Goal: Task Accomplishment & Management: Manage account settings

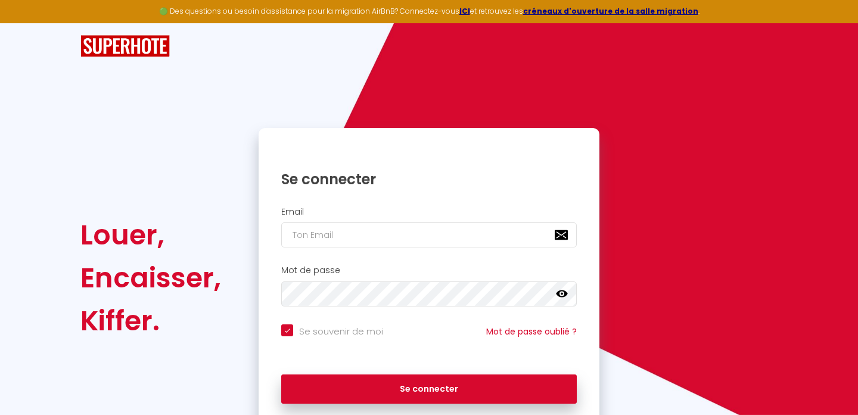
click at [465, 164] on div "Se connecter" at bounding box center [429, 170] width 341 height 36
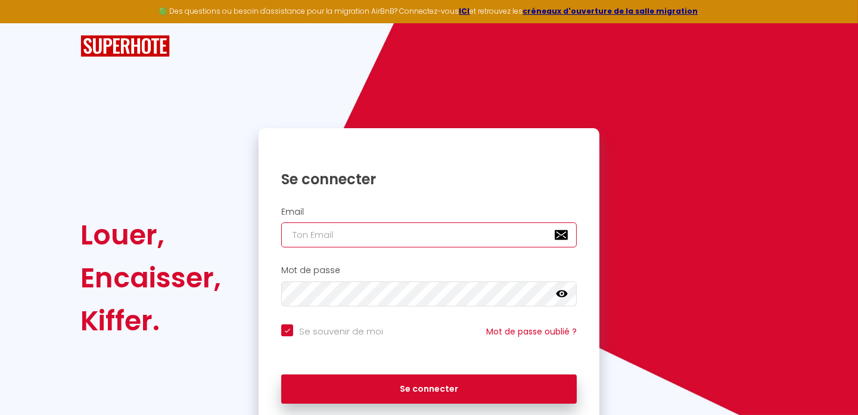
type input "[EMAIL_ADDRESS][DOMAIN_NAME]"
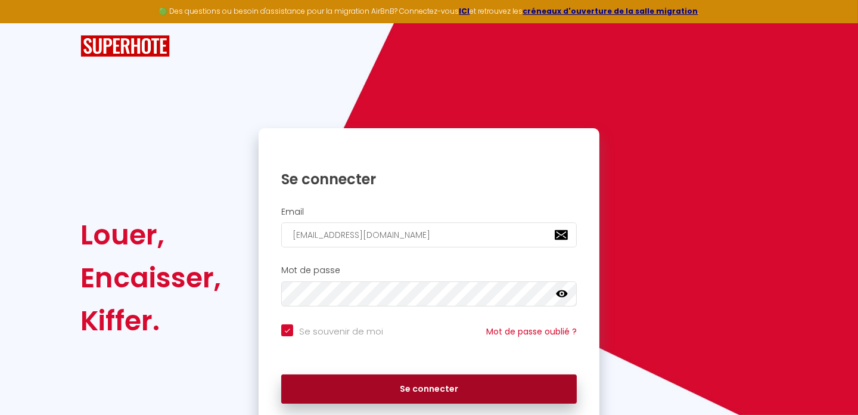
click at [434, 386] on button "Se connecter" at bounding box center [429, 389] width 296 height 30
checkbox input "true"
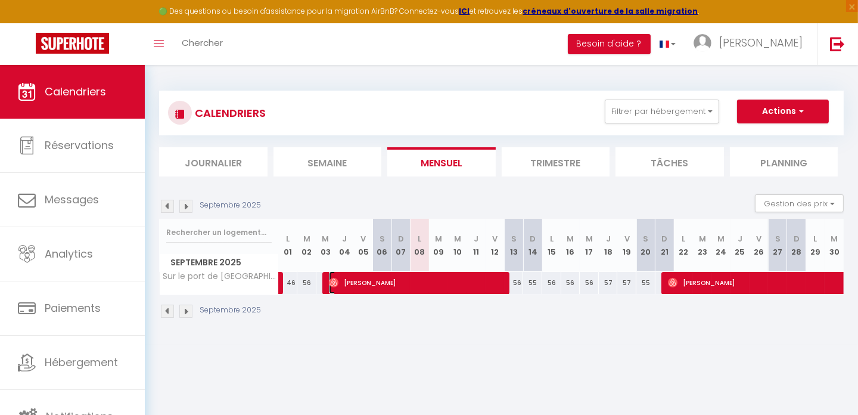
click at [424, 280] on span "[PERSON_NAME]" at bounding box center [418, 282] width 178 height 23
select select "OK"
select select "1"
select select "0"
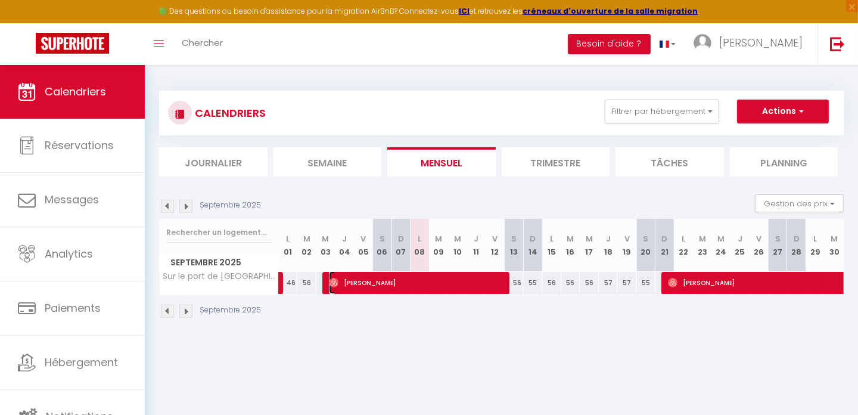
select select "1"
select select
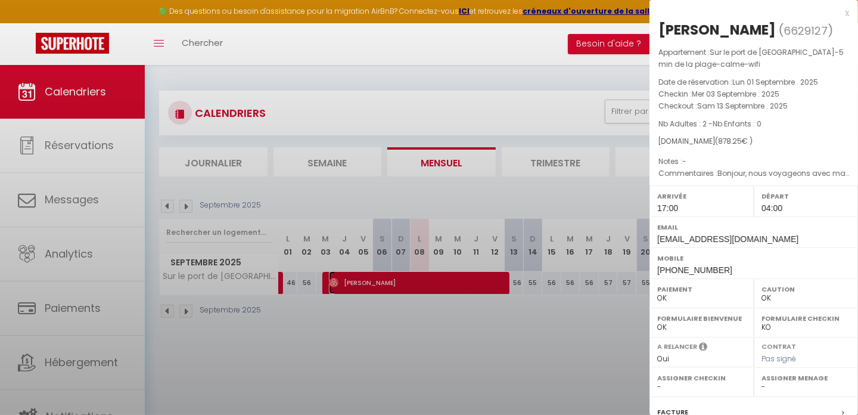
select select "49547"
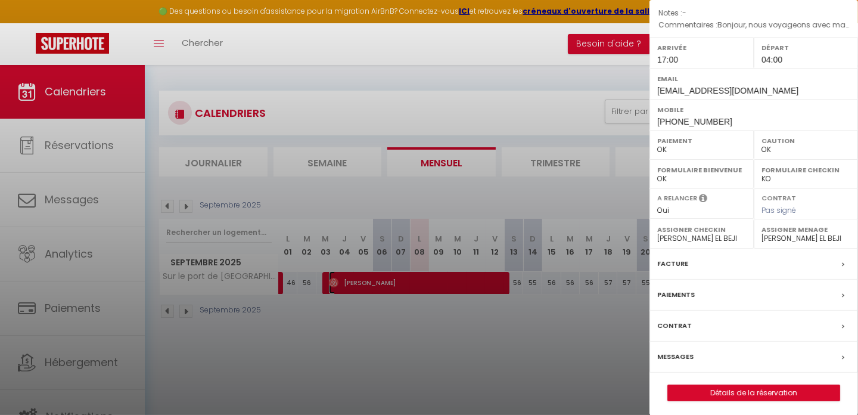
scroll to position [150, 0]
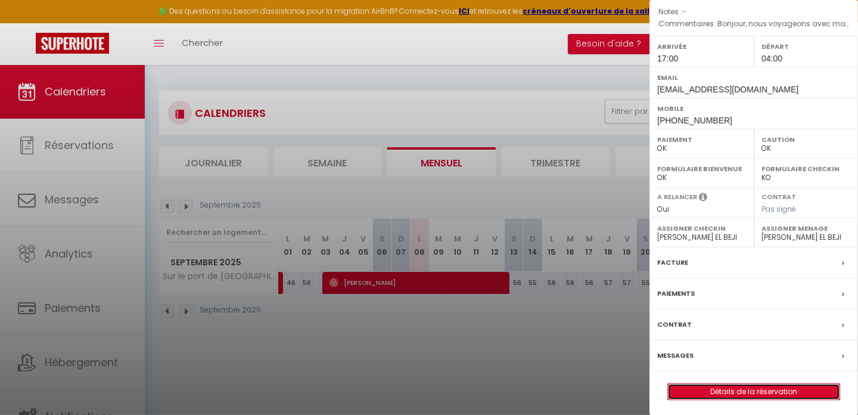
click at [765, 387] on link "Détails de la réservation" at bounding box center [754, 391] width 172 height 15
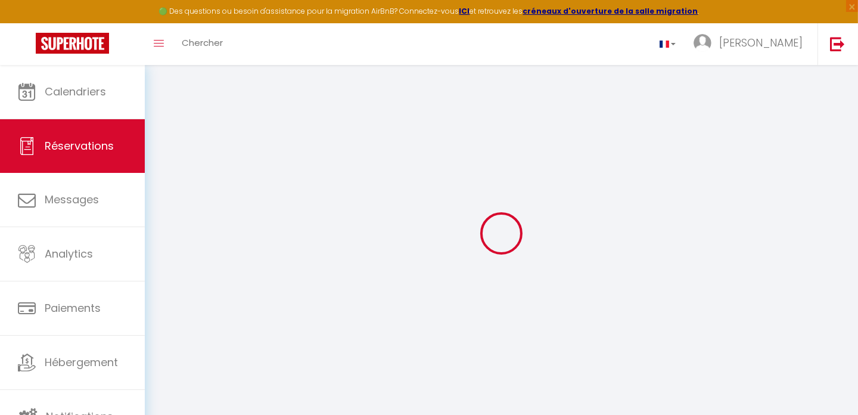
type input "[PERSON_NAME]"
type input "Beaury"
type input "[EMAIL_ADDRESS][DOMAIN_NAME]"
type input "[PHONE_NUMBER]"
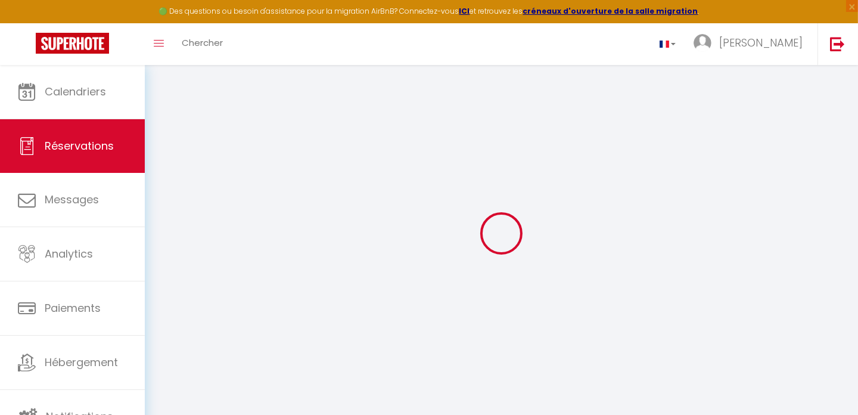
type input "[PHONE_NUMBER]"
select select
type input "136.79"
select select "47492"
select select "1"
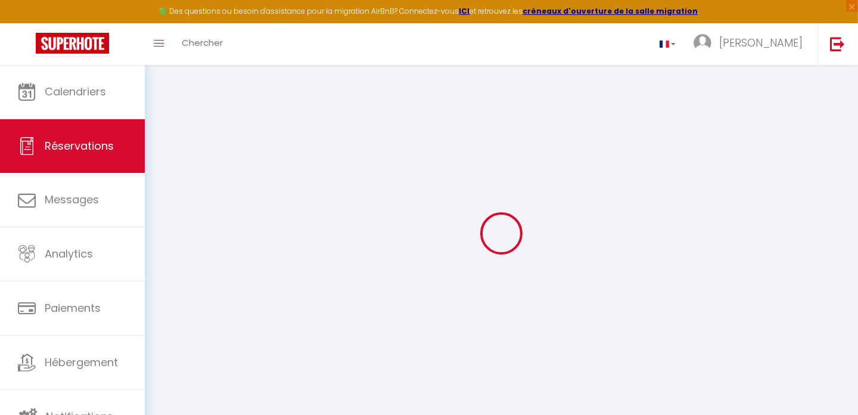
select select
type input "2"
select select "12"
select select
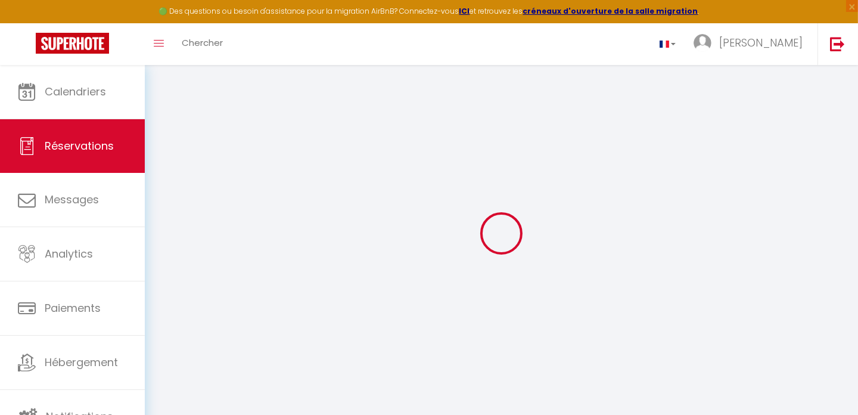
type input "753"
checkbox input "false"
select select "1"
type input "36"
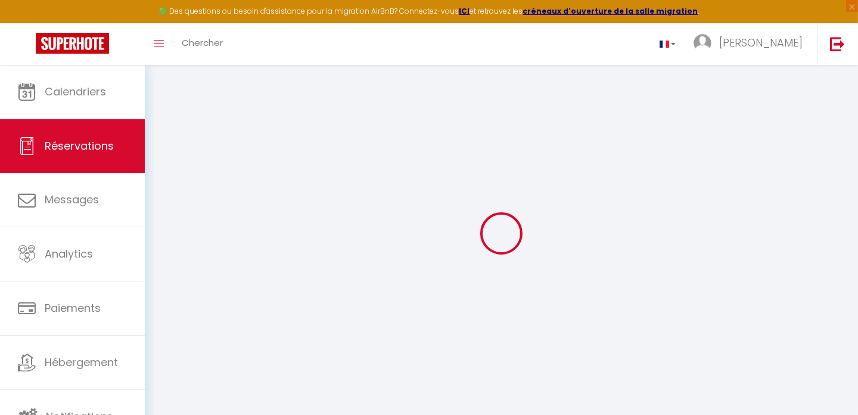
type input "0"
select select
select select "15"
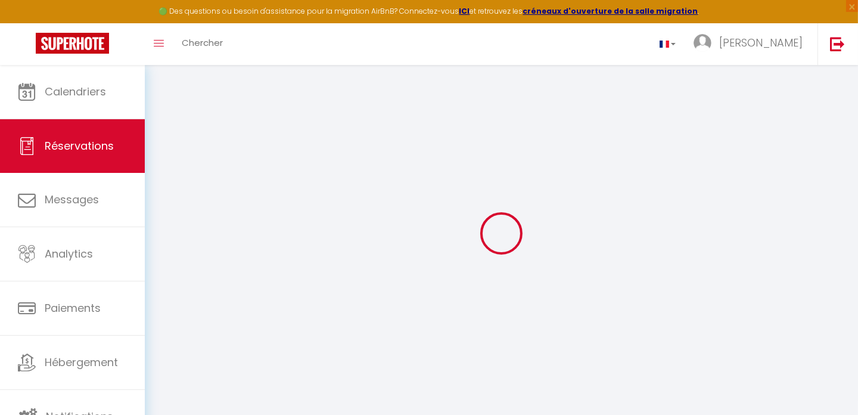
checkbox input "false"
select select
checkbox input "false"
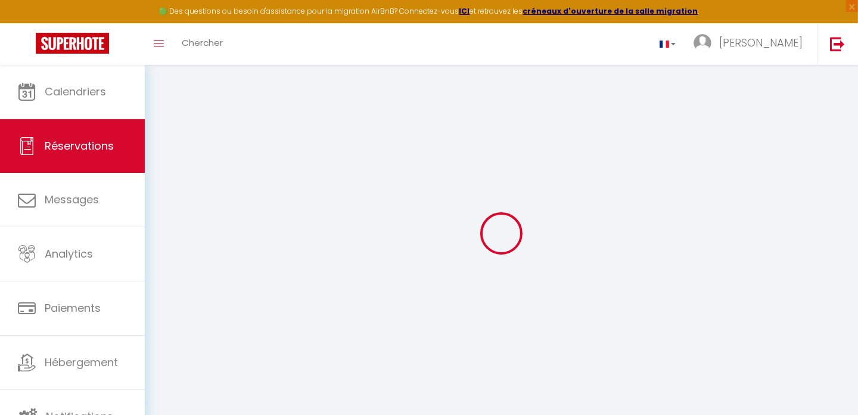
select select
checkbox input "false"
select select
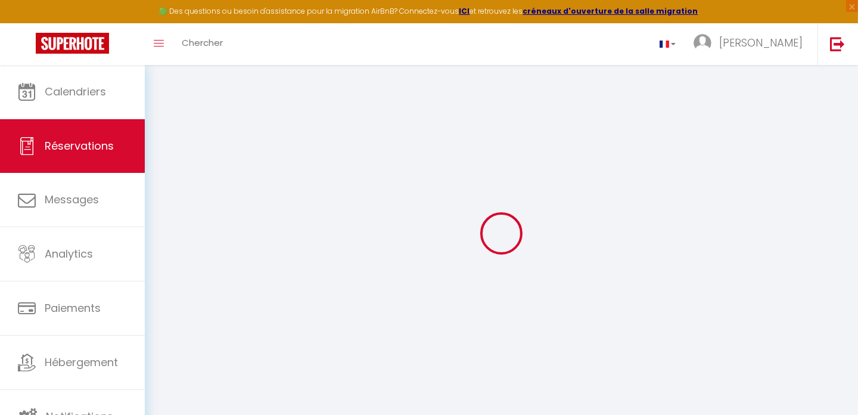
select select
checkbox input "false"
type textarea "Bonjour, nous voyageons avec ma femme pour découvrir le var du côté d’hyeres 😁"
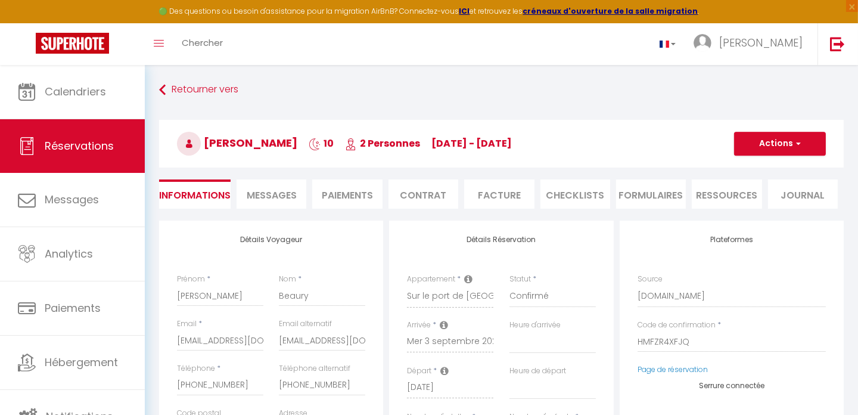
select select
type input "76"
type input "49.25"
select select
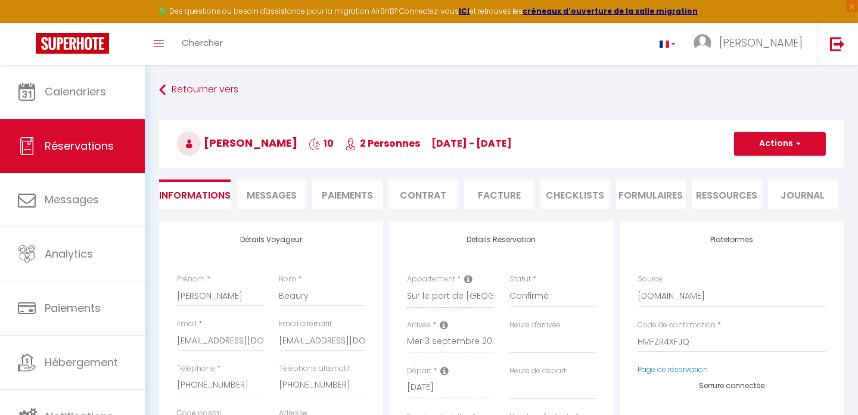
checkbox input "false"
select select
checkbox input "false"
select select "17:00"
select select "04:00"
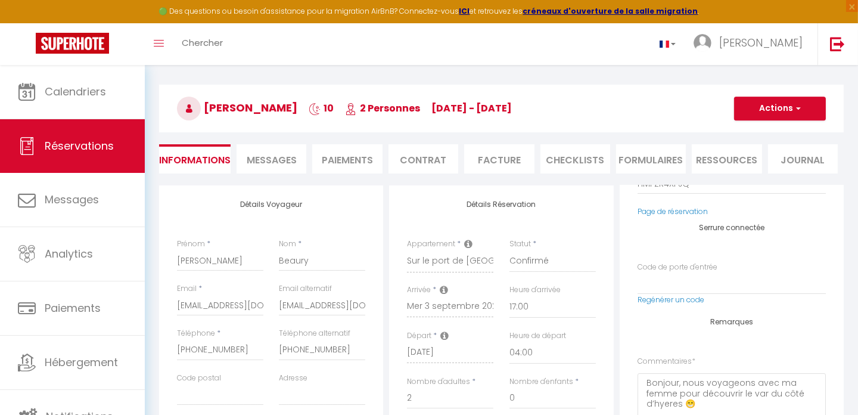
scroll to position [17, 0]
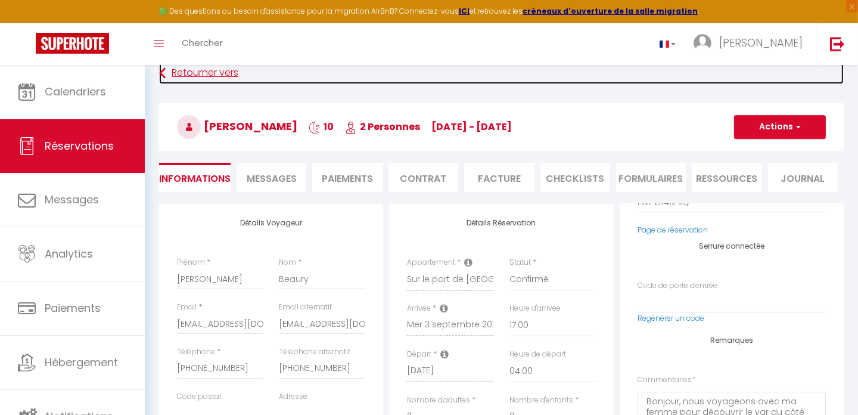
click at [163, 72] on icon at bounding box center [162, 73] width 7 height 21
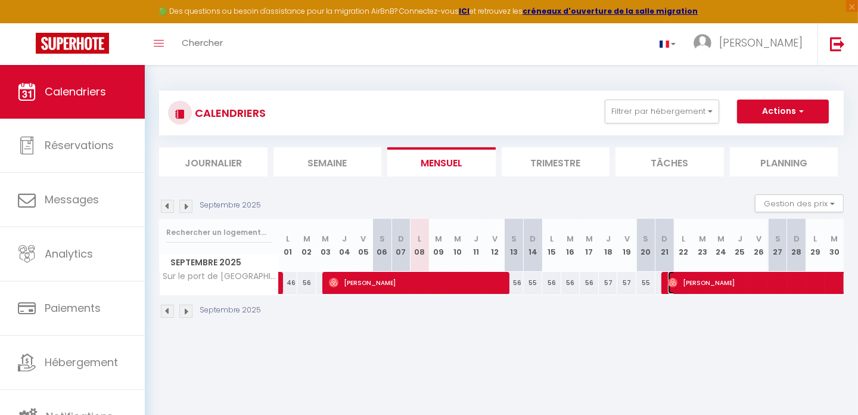
click at [764, 278] on span "[PERSON_NAME]" at bounding box center [832, 282] width 329 height 23
select select "OK"
select select "1"
select select "0"
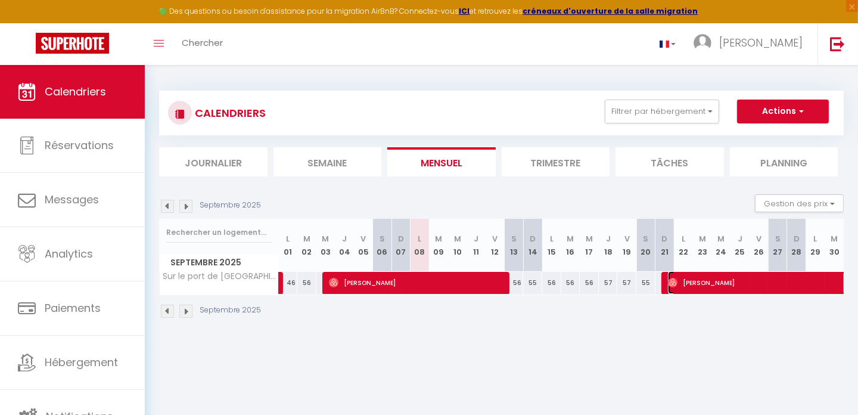
select select "1"
select select
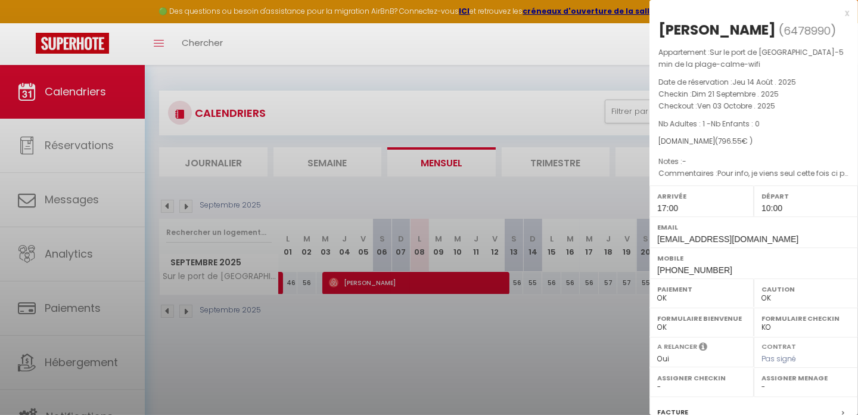
select select "49547"
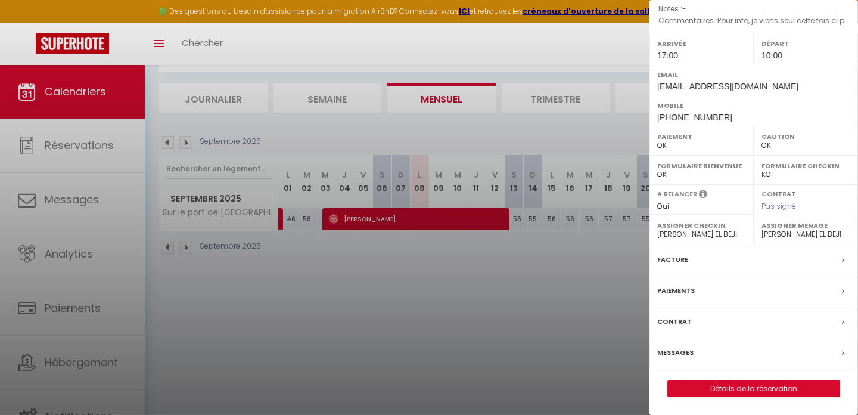
scroll to position [65, 0]
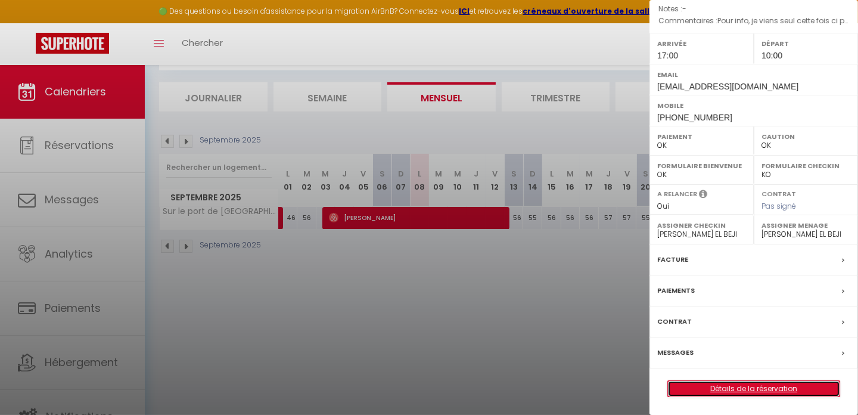
click at [746, 393] on link "Détails de la réservation" at bounding box center [754, 388] width 172 height 15
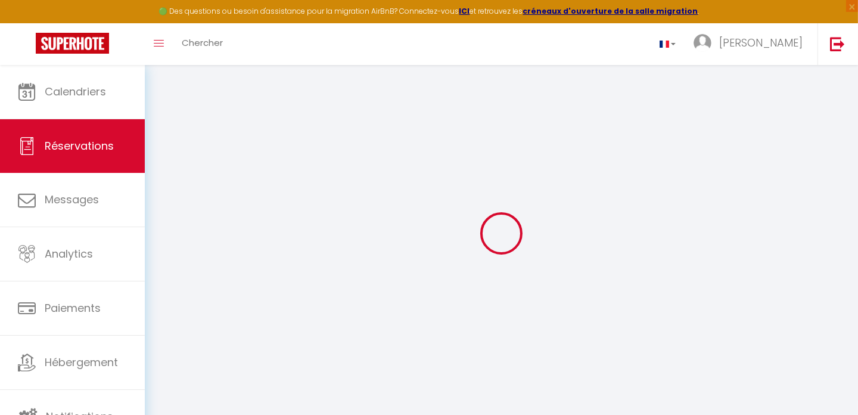
select select
checkbox input "false"
select select
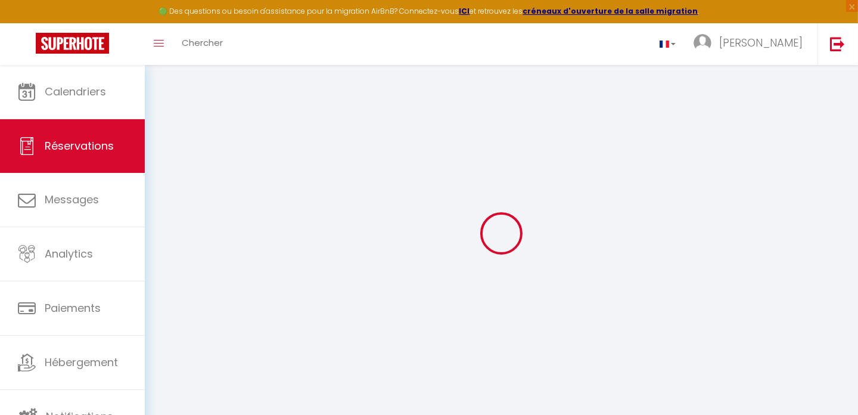
select select
checkbox input "false"
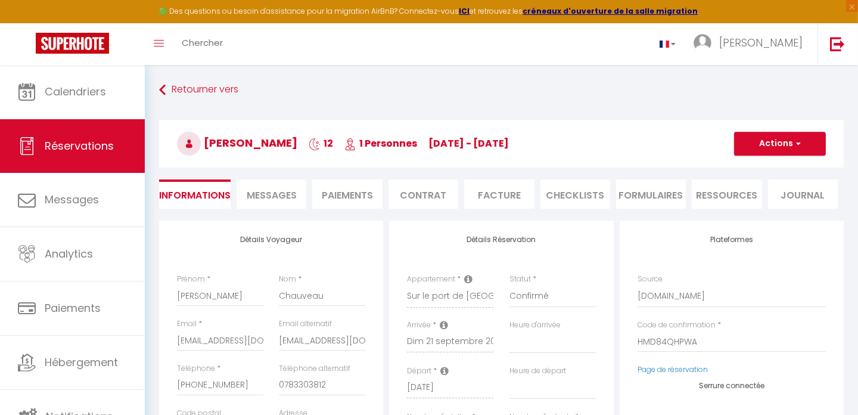
select select
checkbox input "false"
type textarea "Pour info, je viens seul cette fois ci pour profiter de températures clémentes …"
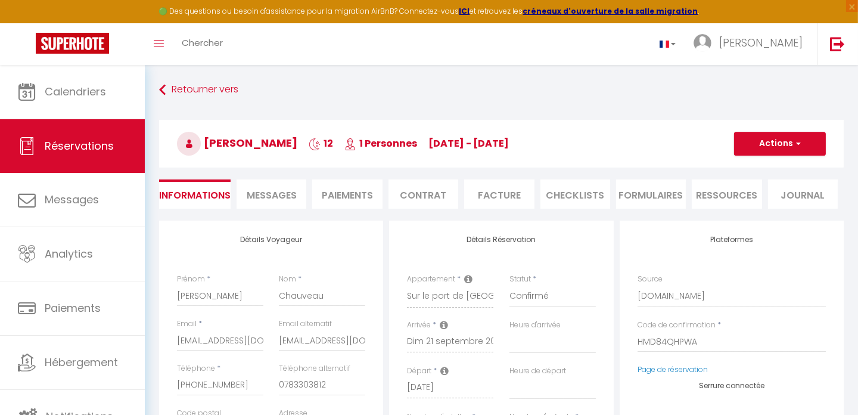
select select
type input "76"
type input "46.55"
select select
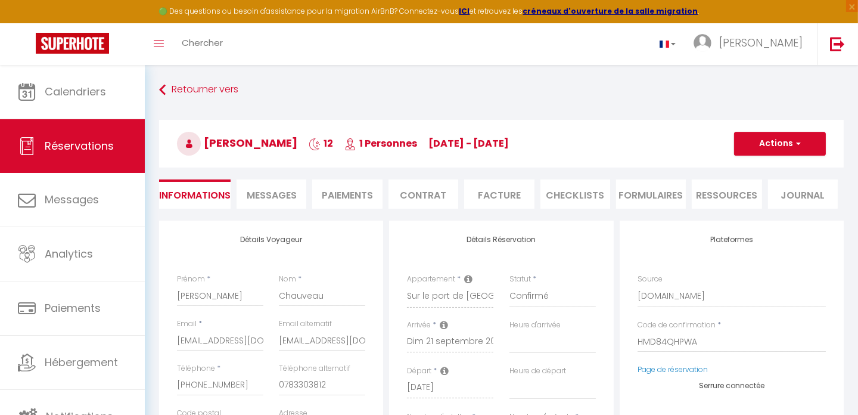
checkbox input "false"
select select
checkbox input "false"
select select "17:00"
select select "10:00"
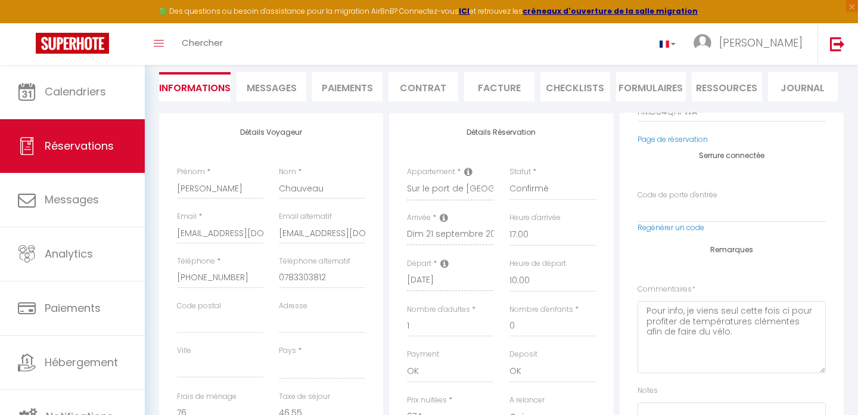
scroll to position [136, 0]
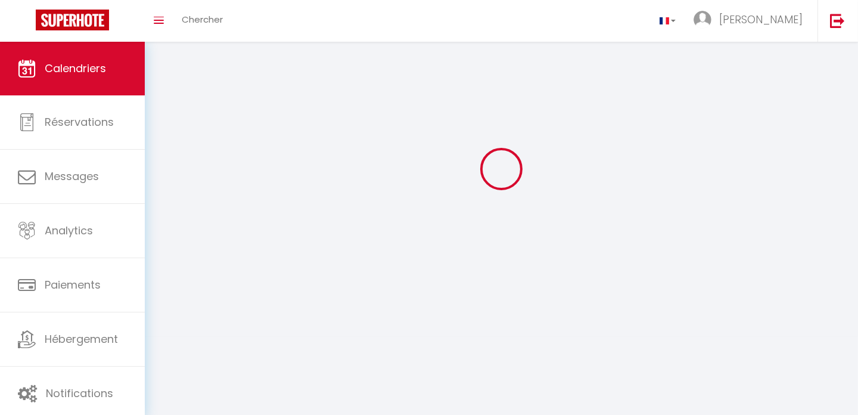
scroll to position [65, 0]
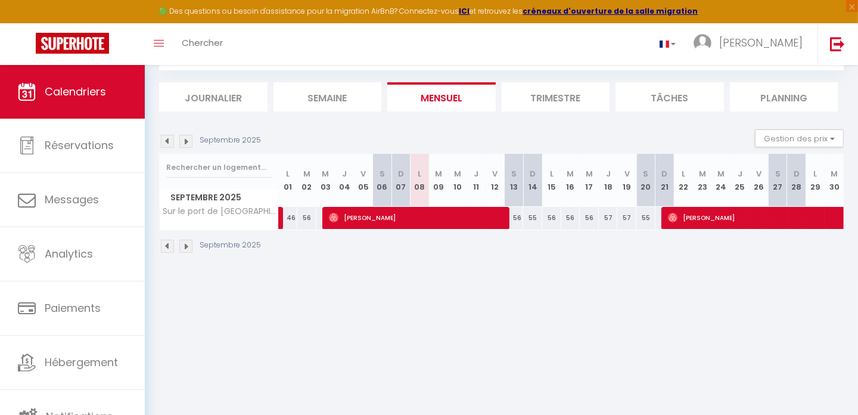
click at [188, 244] on img at bounding box center [185, 246] width 13 height 13
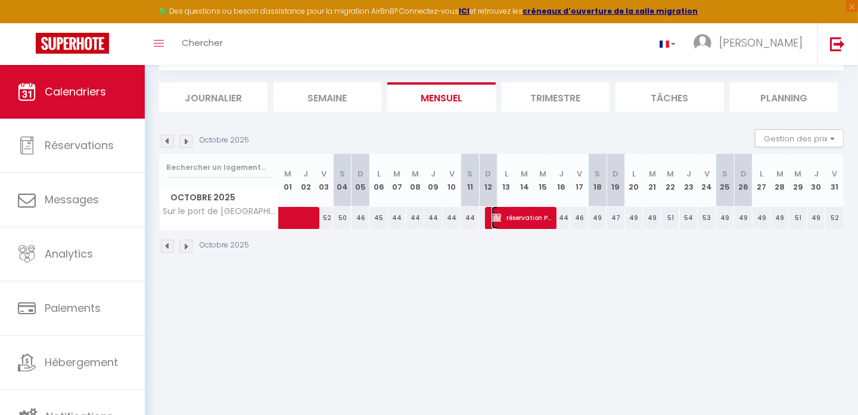
click at [527, 214] on span "réservation Propriétaire propriétaire" at bounding box center [522, 217] width 61 height 23
select select "OK"
select select "KO"
select select "0"
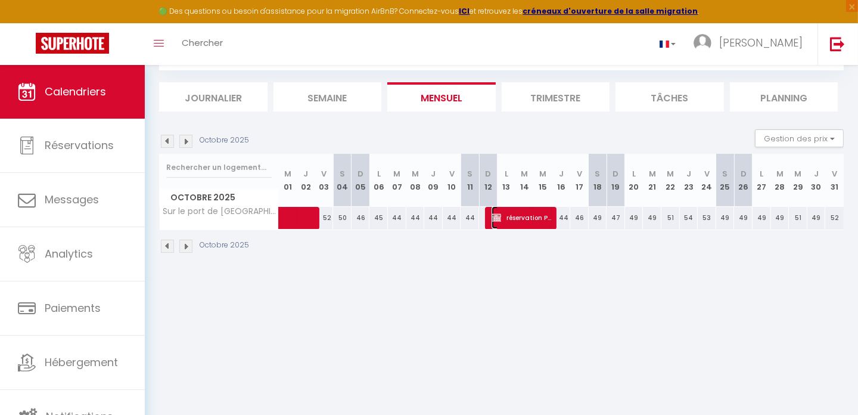
select select "1"
select select
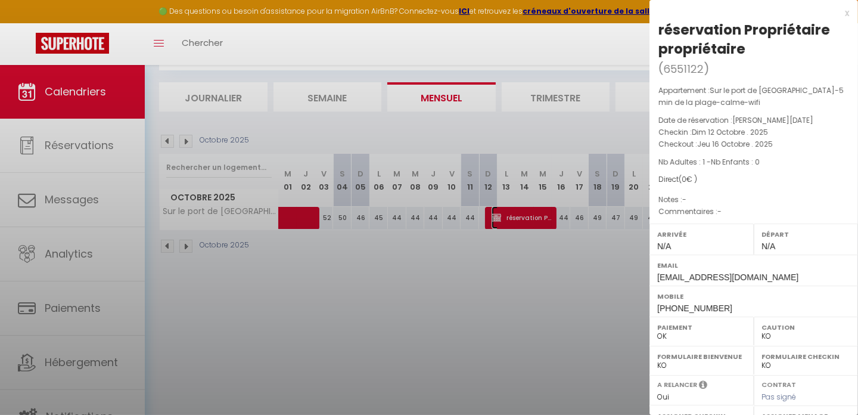
select select "49547"
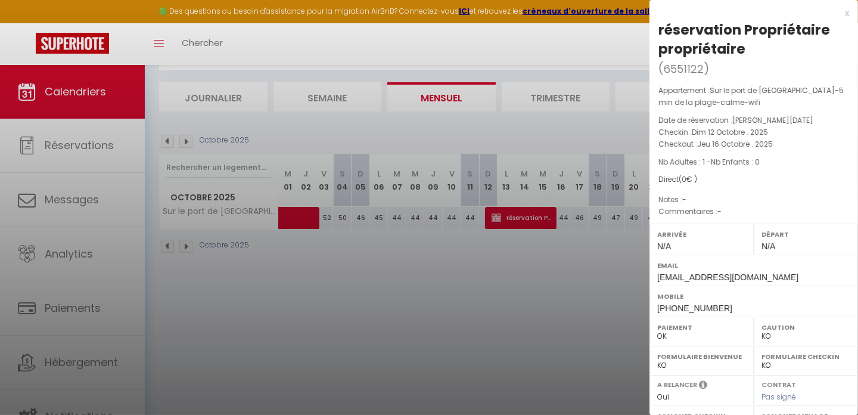
click at [838, 12] on div "x" at bounding box center [750, 13] width 200 height 14
